Goal: Task Accomplishment & Management: Complete application form

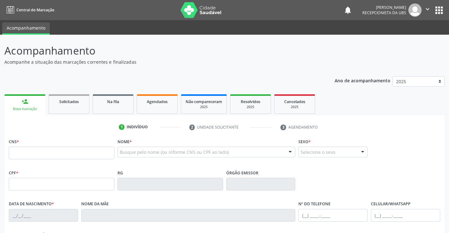
click at [21, 156] on input "text" at bounding box center [62, 152] width 106 height 13
type input "700 0028 8239 9205"
type input "162.024.174-98"
type input "0[DATE]"
type input "[PERSON_NAME]"
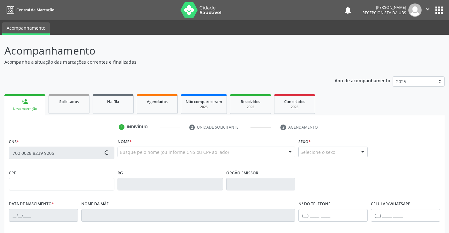
type input "[PHONE_NUMBER]"
type input "065.045.454-56"
type input "526"
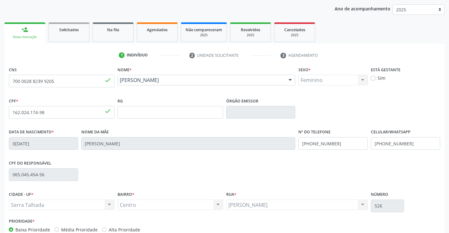
scroll to position [109, 0]
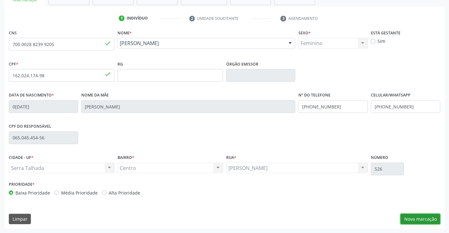
drag, startPoint x: 422, startPoint y: 218, endPoint x: 419, endPoint y: 217, distance: 3.2
click at [420, 217] on button "Nova marcação" at bounding box center [420, 219] width 40 height 11
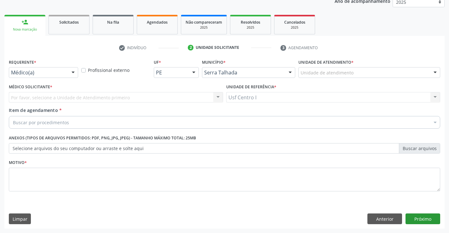
scroll to position [79, 0]
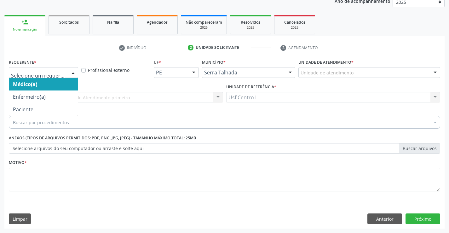
drag, startPoint x: 63, startPoint y: 71, endPoint x: 76, endPoint y: 66, distance: 13.9
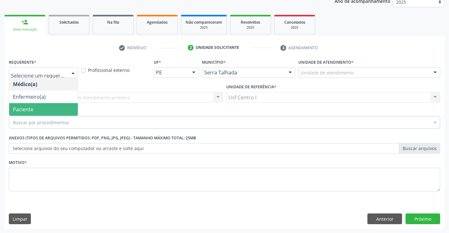
drag, startPoint x: 33, startPoint y: 107, endPoint x: 23, endPoint y: 108, distance: 9.8
click at [32, 107] on span "Paciente" at bounding box center [43, 109] width 69 height 13
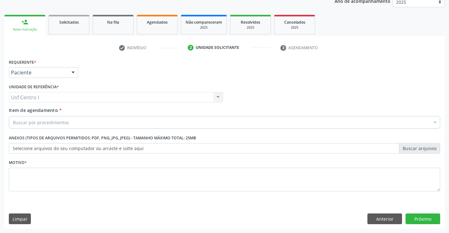
drag, startPoint x: 16, startPoint y: 123, endPoint x: 23, endPoint y: 116, distance: 9.6
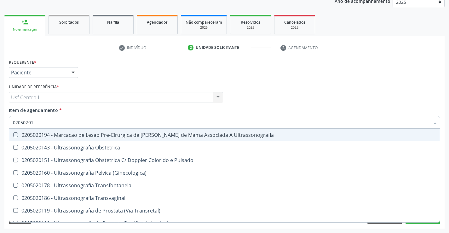
type input "020502014"
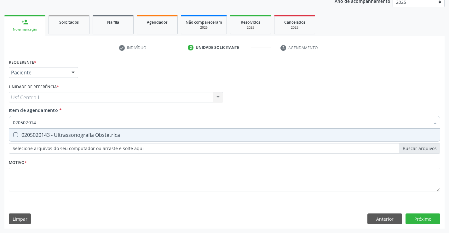
drag, startPoint x: 15, startPoint y: 134, endPoint x: 0, endPoint y: 140, distance: 16.2
click at [9, 135] on div at bounding box center [11, 134] width 5 height 5
checkbox Obstetrica "true"
click at [22, 180] on div "Requerente * Paciente Médico(a) Enfermeiro(a) Paciente Nenhum resultado encontr…" at bounding box center [224, 128] width 431 height 143
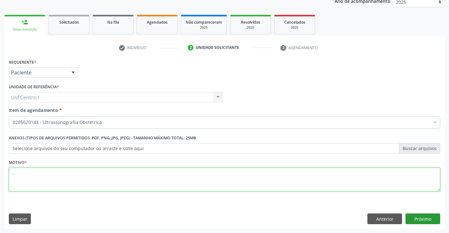
type textarea ","
click at [428, 219] on button "Próximo" at bounding box center [422, 218] width 35 height 11
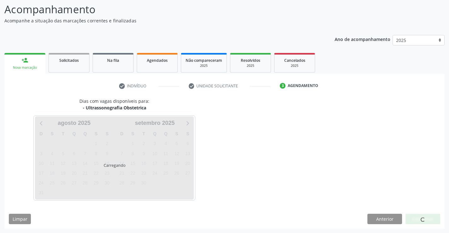
scroll to position [41, 0]
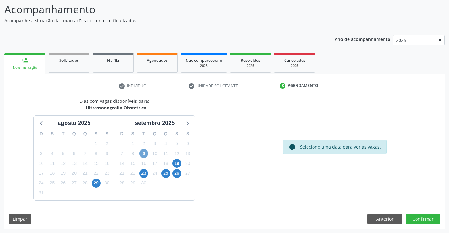
click at [144, 154] on span "9" at bounding box center [143, 153] width 9 height 9
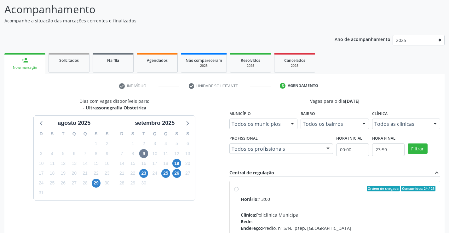
drag, startPoint x: 236, startPoint y: 189, endPoint x: 238, endPoint y: 186, distance: 3.7
click at [241, 188] on label "Ordem de chegada Consumidos: 24 / 25 Horário: 13:00 Clínica: Policlinica Munici…" at bounding box center [338, 233] width 195 height 97
click at [237, 188] on input "Ordem de chegada Consumidos: 24 / 25 Horário: 13:00 Clínica: Policlinica Munici…" at bounding box center [236, 188] width 4 height 6
radio input "true"
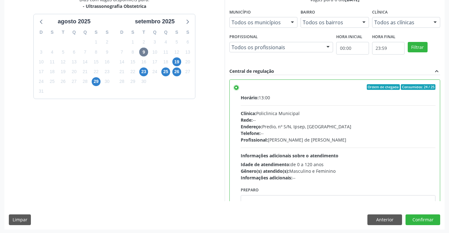
scroll to position [144, 0]
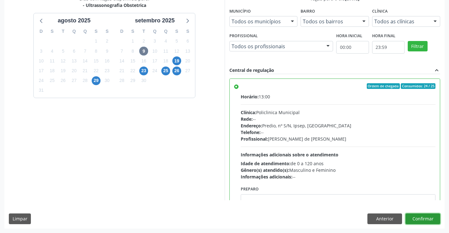
click at [420, 219] on button "Confirmar" at bounding box center [422, 218] width 35 height 11
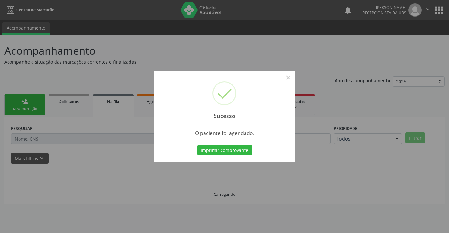
scroll to position [0, 0]
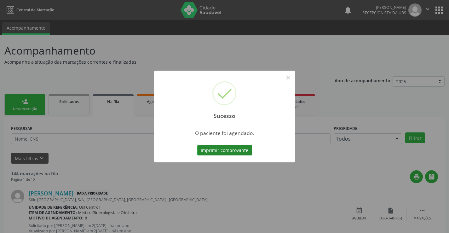
click at [234, 150] on button "Imprimir comprovante" at bounding box center [224, 150] width 55 height 11
